Goal: Task Accomplishment & Management: Complete application form

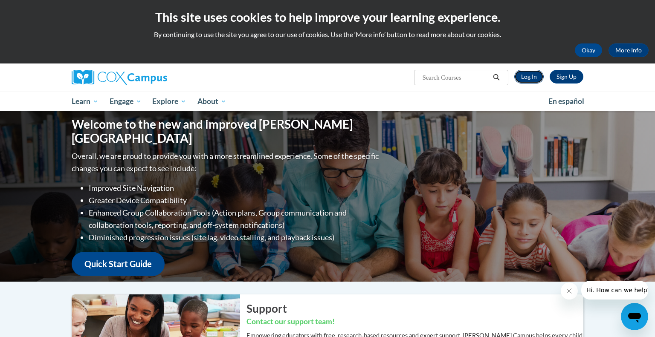
click at [532, 78] on link "Log In" at bounding box center [528, 77] width 29 height 14
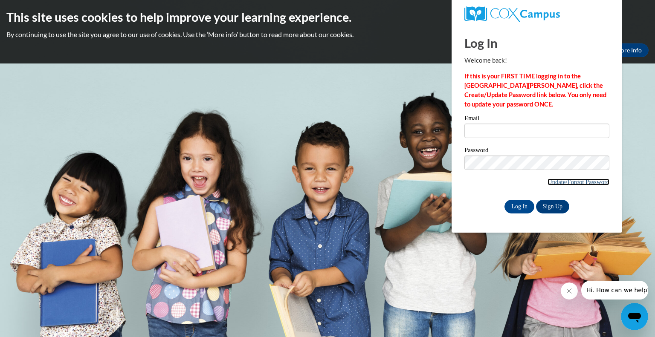
click at [572, 181] on link "Update/Forgot Password" at bounding box center [578, 182] width 62 height 7
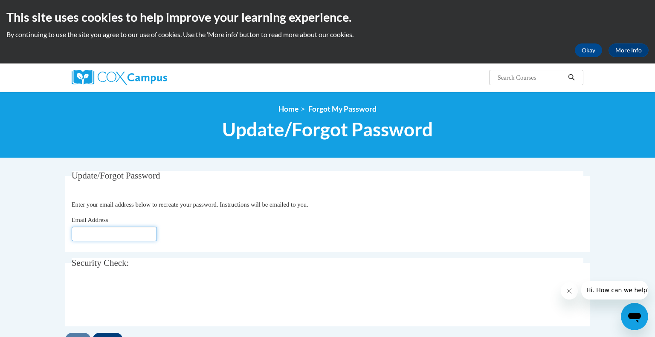
click at [98, 231] on input "Email Address" at bounding box center [114, 234] width 85 height 14
type input "cain.janet@wintonwoods.org"
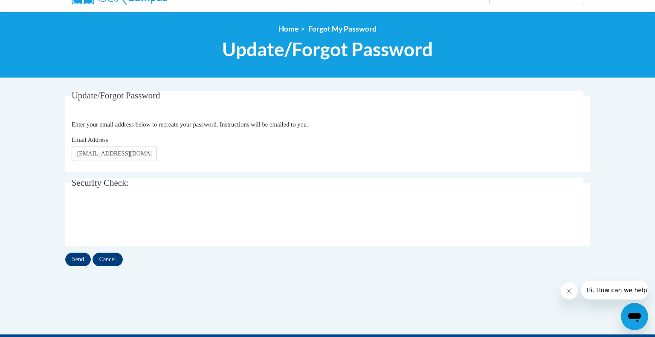
scroll to position [85, 0]
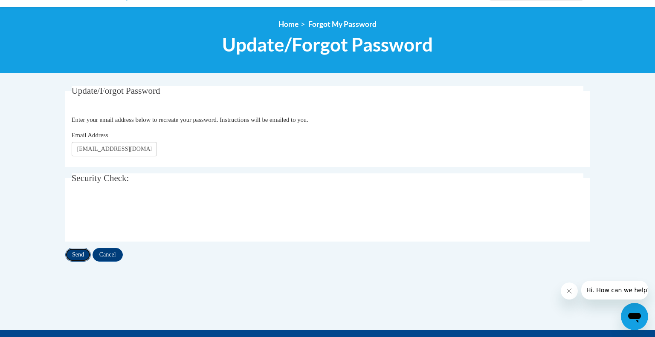
click at [78, 256] on input "Send" at bounding box center [78, 255] width 26 height 14
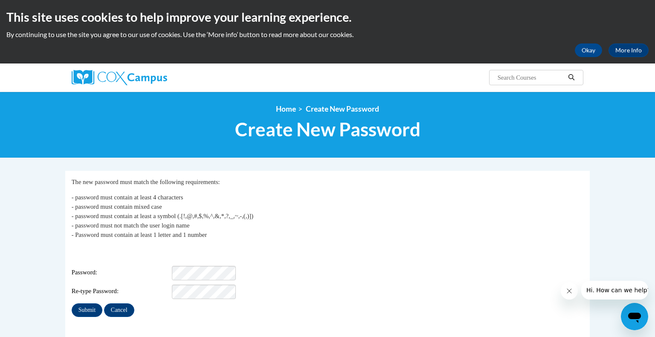
click at [133, 268] on span "Password:" at bounding box center [121, 272] width 99 height 9
click at [90, 305] on input "Submit" at bounding box center [87, 311] width 31 height 14
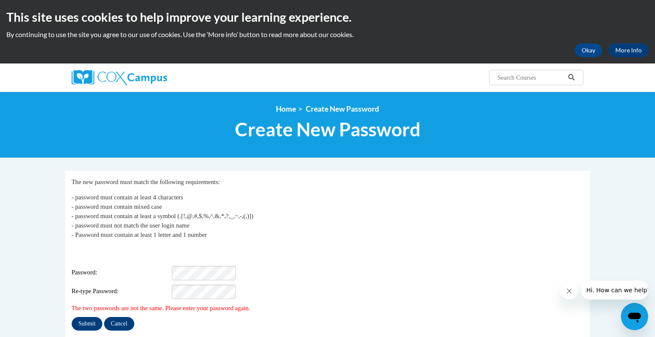
click at [90, 305] on span "The two passwords are not the same. Please enter your password again." at bounding box center [161, 308] width 179 height 7
click at [91, 318] on input "Submit" at bounding box center [87, 324] width 31 height 14
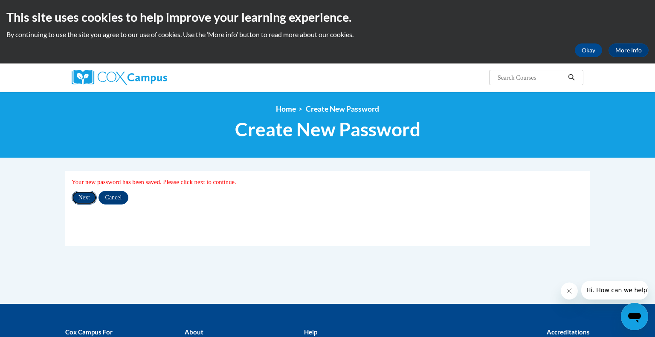
click at [87, 199] on input "Next" at bounding box center [84, 198] width 25 height 14
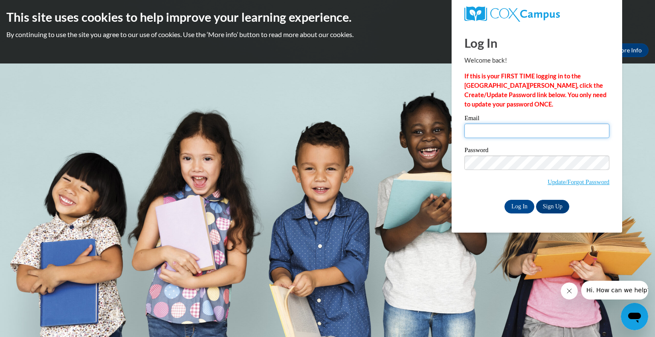
click at [480, 137] on input "Email" at bounding box center [536, 131] width 145 height 14
type input "[PERSON_NAME][EMAIL_ADDRESS][PERSON_NAME][DOMAIN_NAME]"
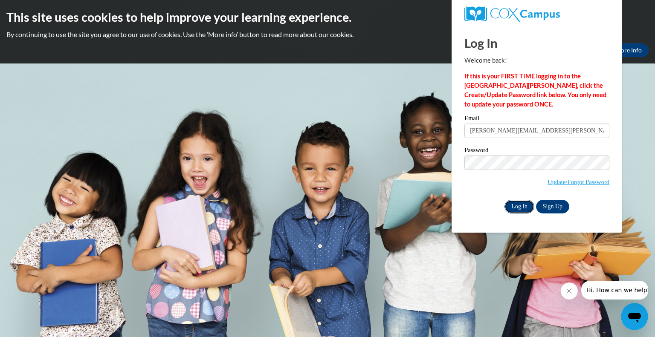
click at [520, 204] on input "Log In" at bounding box center [519, 207] width 30 height 14
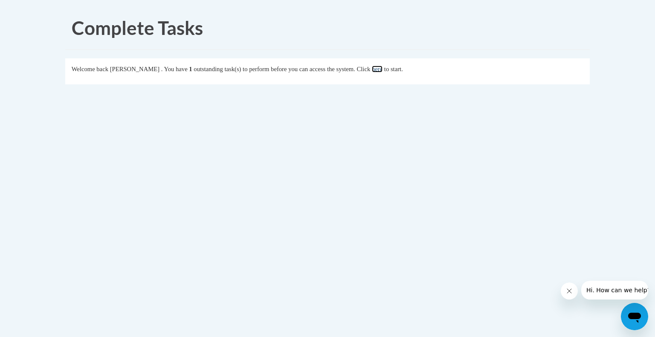
click at [382, 69] on link "here" at bounding box center [377, 69] width 11 height 7
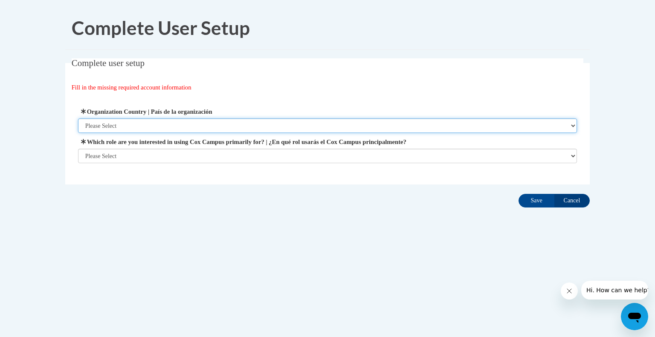
click at [132, 127] on select "Please Select United States | Estados Unidos Outside of the United States | Fue…" at bounding box center [327, 126] width 499 height 14
select select "ad49bcad-a171-4b2e-b99c-48b446064914"
click at [78, 119] on select "Please Select United States | Estados Unidos Outside of the United States | Fue…" at bounding box center [327, 126] width 499 height 14
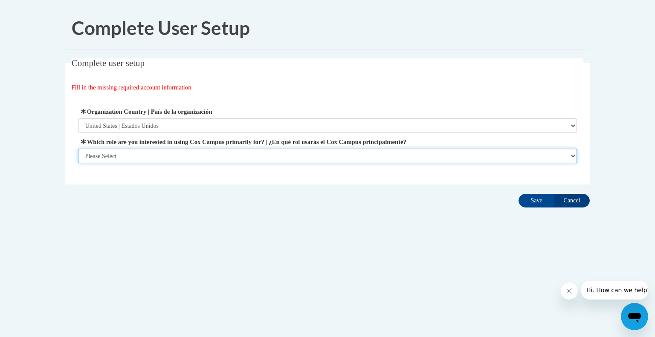
click at [130, 156] on select "Please Select College/University | Colegio/Universidad Community/Nonprofit Part…" at bounding box center [327, 156] width 499 height 14
select select "fbf2d438-af2f-41f8-98f1-81c410e29de3"
click at [78, 163] on select "Please Select College/University | Colegio/Universidad Community/Nonprofit Part…" at bounding box center [327, 156] width 499 height 14
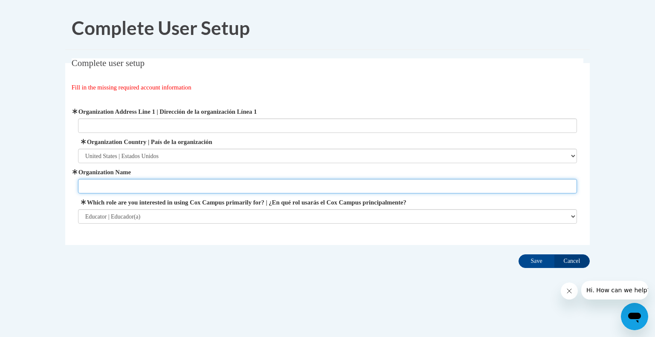
click at [121, 187] on input "Organization Name" at bounding box center [327, 186] width 499 height 14
type input "Winton Woods City Schools"
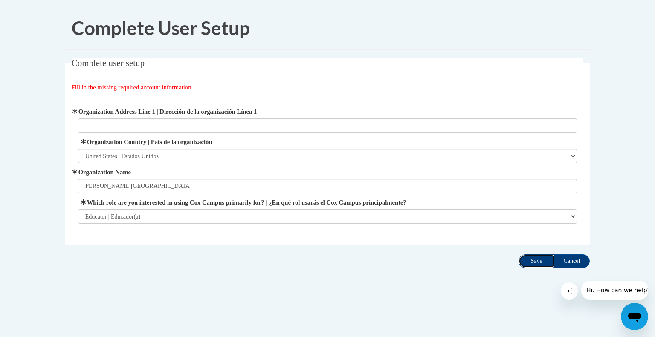
click at [539, 261] on input "Save" at bounding box center [536, 262] width 36 height 14
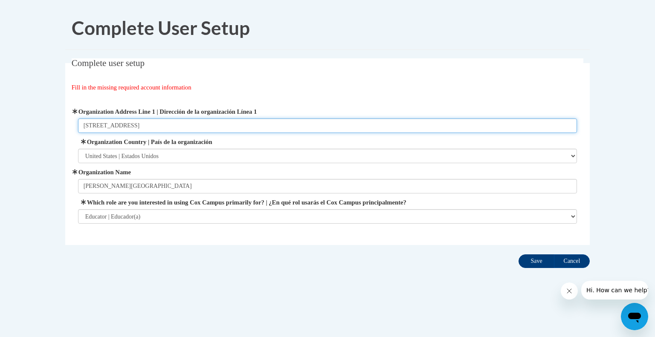
type input "825 Waycross Rd."
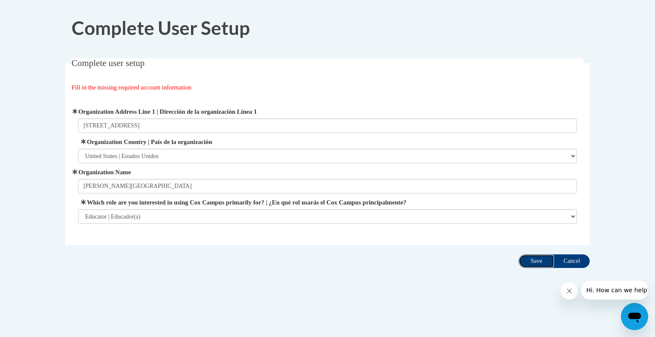
click at [536, 260] on input "Save" at bounding box center [536, 262] width 36 height 14
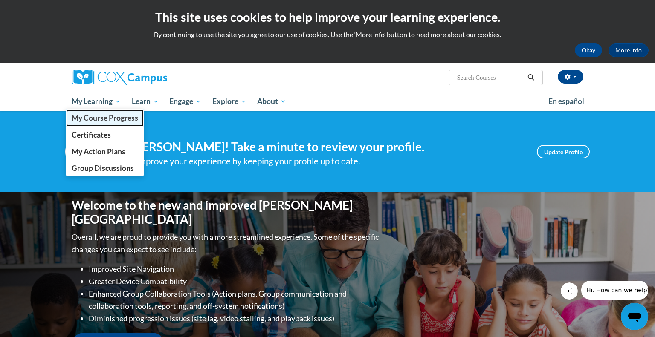
click at [98, 122] on span "My Course Progress" at bounding box center [105, 117] width 67 height 9
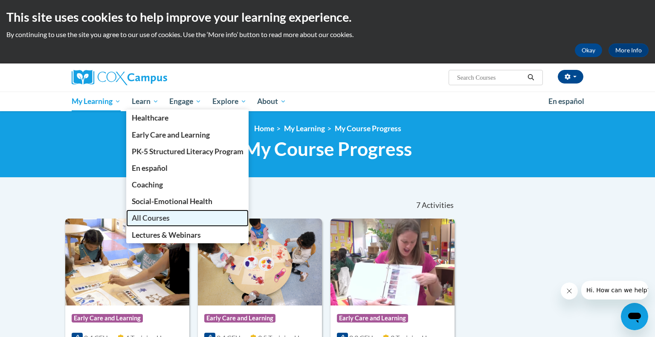
click at [157, 217] on span "All Courses" at bounding box center [151, 218] width 38 height 9
